Goal: Task Accomplishment & Management: Manage account settings

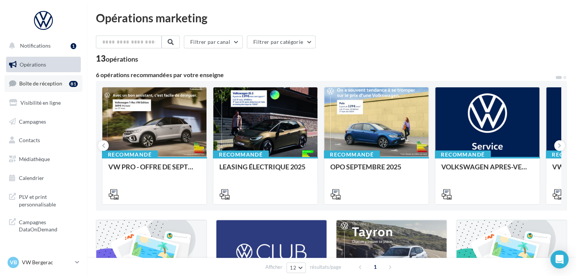
click at [56, 81] on span "Boîte de réception" at bounding box center [40, 83] width 43 height 6
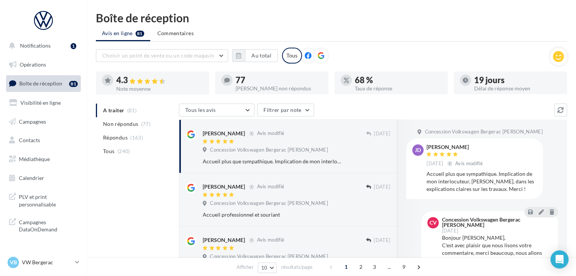
click at [264, 84] on div "77 Avis non répondus" at bounding box center [279, 83] width 87 height 15
click at [147, 124] on span "(77)" at bounding box center [145, 124] width 9 height 6
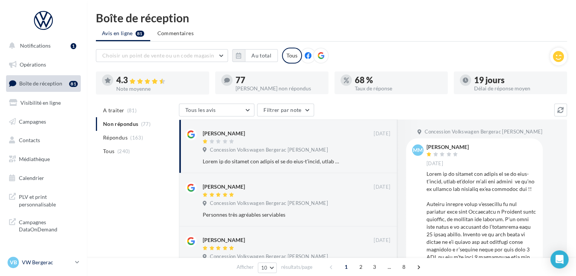
drag, startPoint x: 54, startPoint y: 247, endPoint x: 48, endPoint y: 255, distance: 10.4
drag, startPoint x: 48, startPoint y: 255, endPoint x: 33, endPoint y: 266, distance: 18.4
click at [33, 266] on div "VB VW Bergerac vw-lasa-24100" at bounding box center [40, 261] width 65 height 11
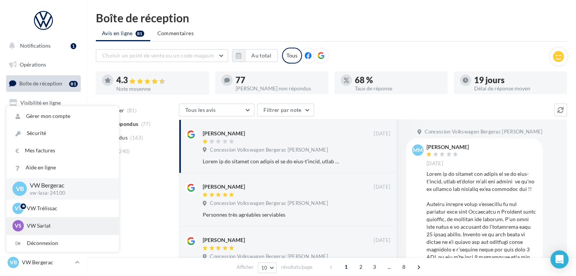
click at [48, 224] on p "VW Sarlat" at bounding box center [68, 226] width 83 height 8
